Goal: Navigation & Orientation: Find specific page/section

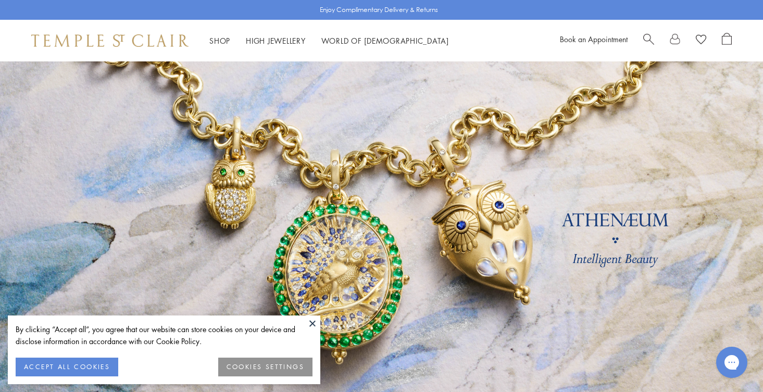
click at [93, 365] on button "ACCEPT ALL COOKIES" at bounding box center [67, 367] width 103 height 19
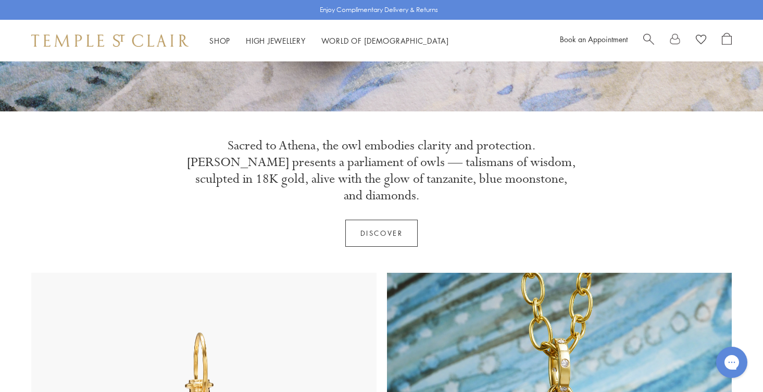
scroll to position [344, 0]
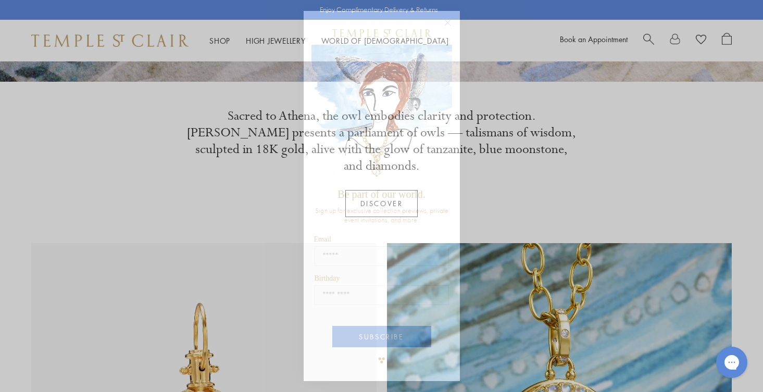
click at [448, 21] on circle "Close dialog" at bounding box center [447, 22] width 12 height 12
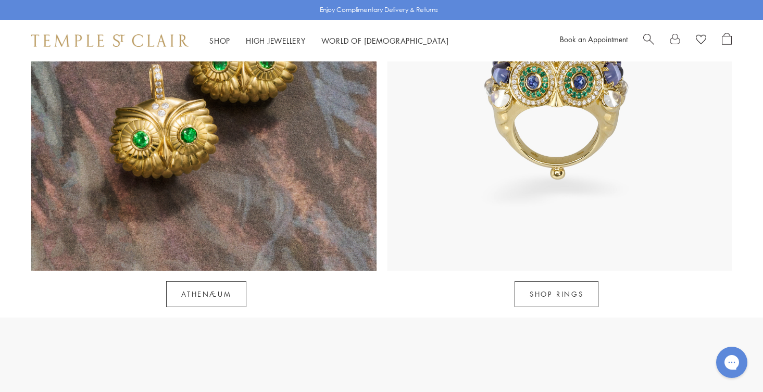
scroll to position [667, 0]
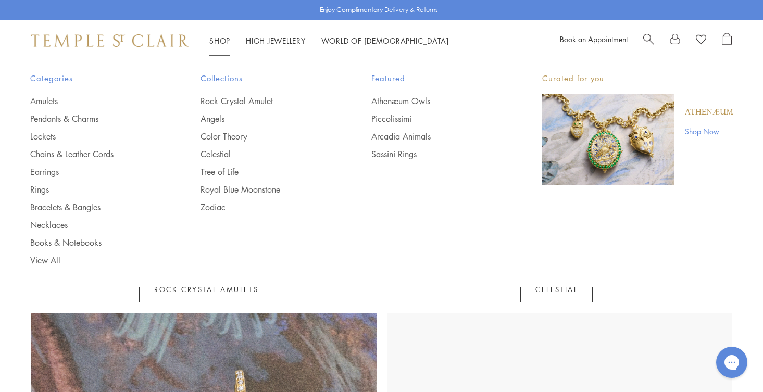
click at [220, 37] on link "Shop Shop" at bounding box center [219, 40] width 21 height 10
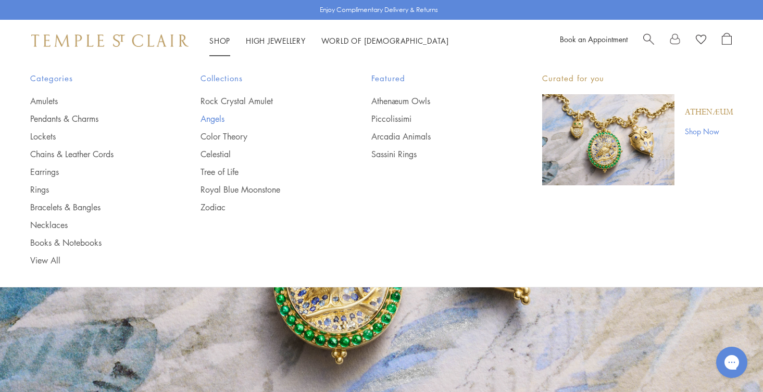
click at [210, 119] on link "Angels" at bounding box center [265, 118] width 129 height 11
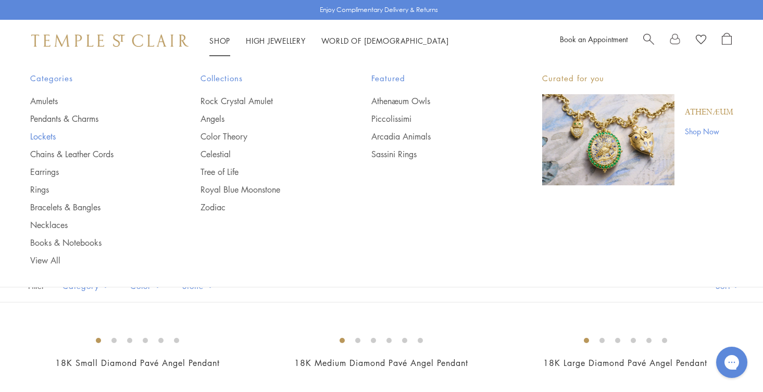
click at [41, 133] on link "Lockets" at bounding box center [94, 136] width 129 height 11
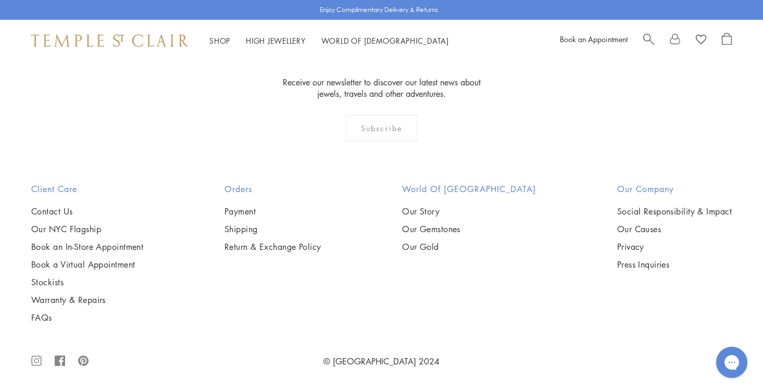
scroll to position [2104, 0]
